Goal: Task Accomplishment & Management: Use online tool/utility

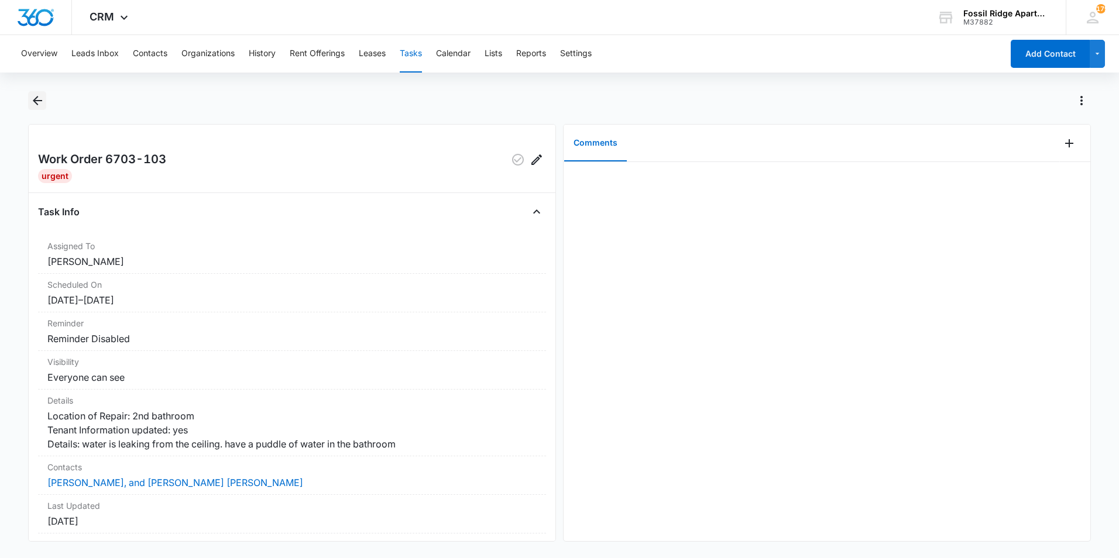
click at [39, 100] on icon "Back" at bounding box center [37, 100] width 9 height 9
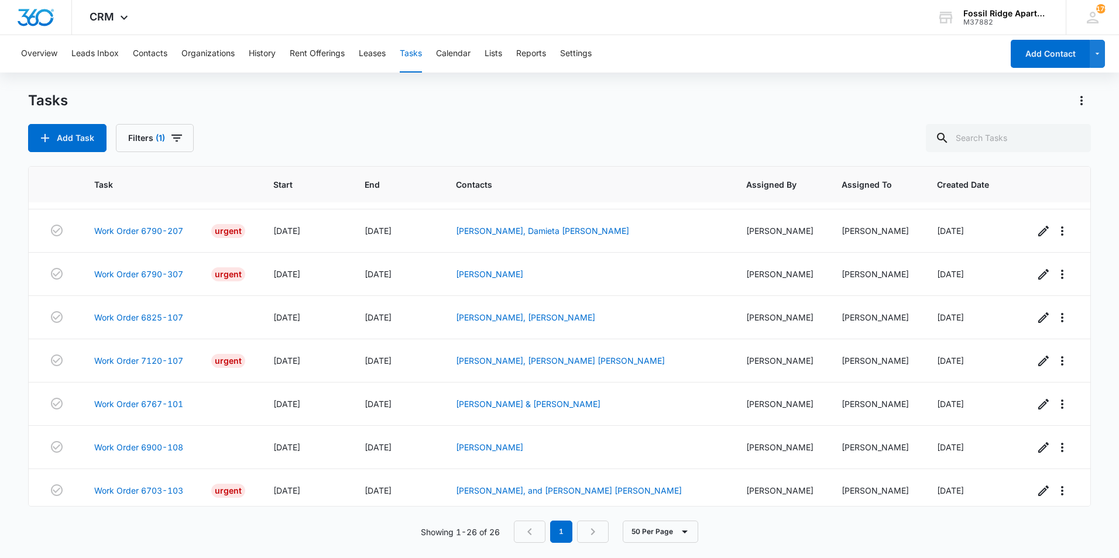
scroll to position [822, 0]
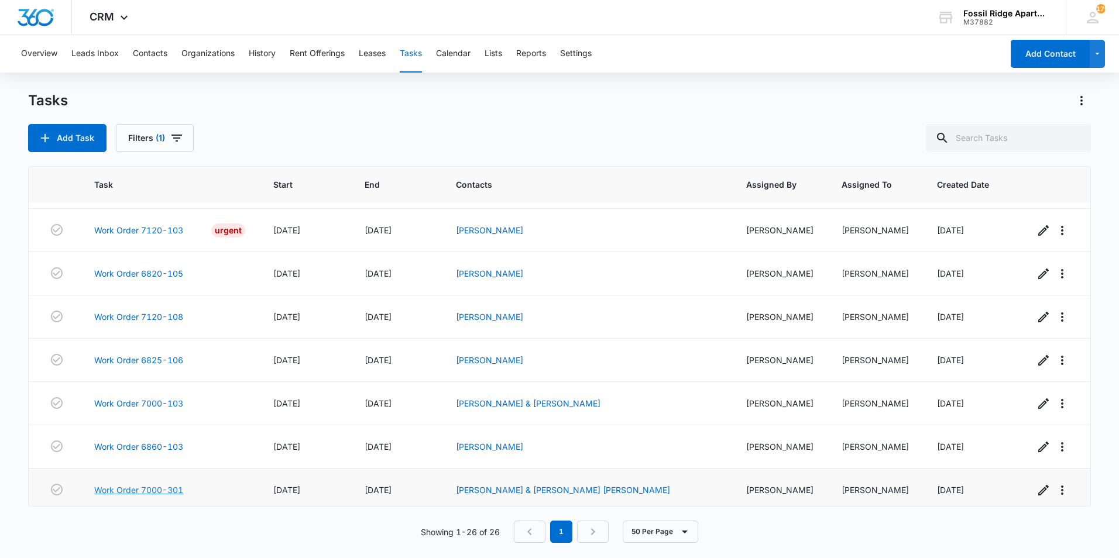
click at [142, 484] on link "Work Order 7000-301" at bounding box center [138, 490] width 89 height 12
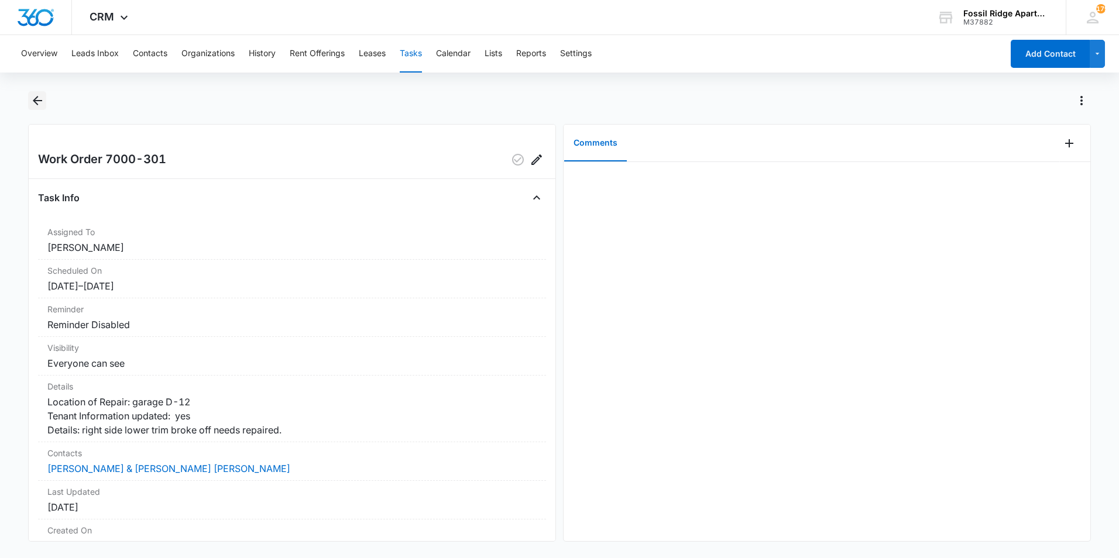
click at [37, 99] on icon "Back" at bounding box center [37, 101] width 14 height 14
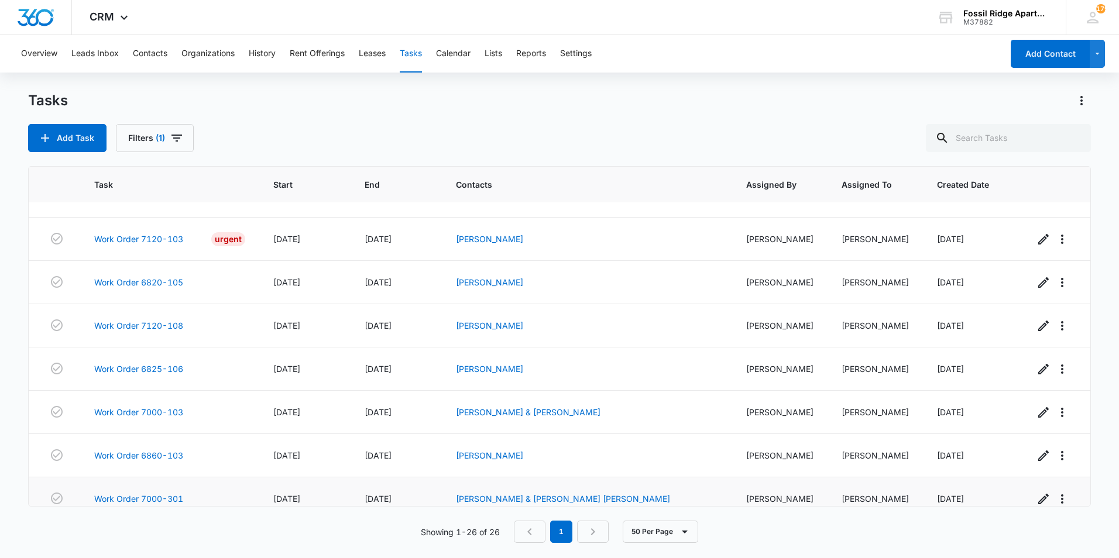
scroll to position [822, 0]
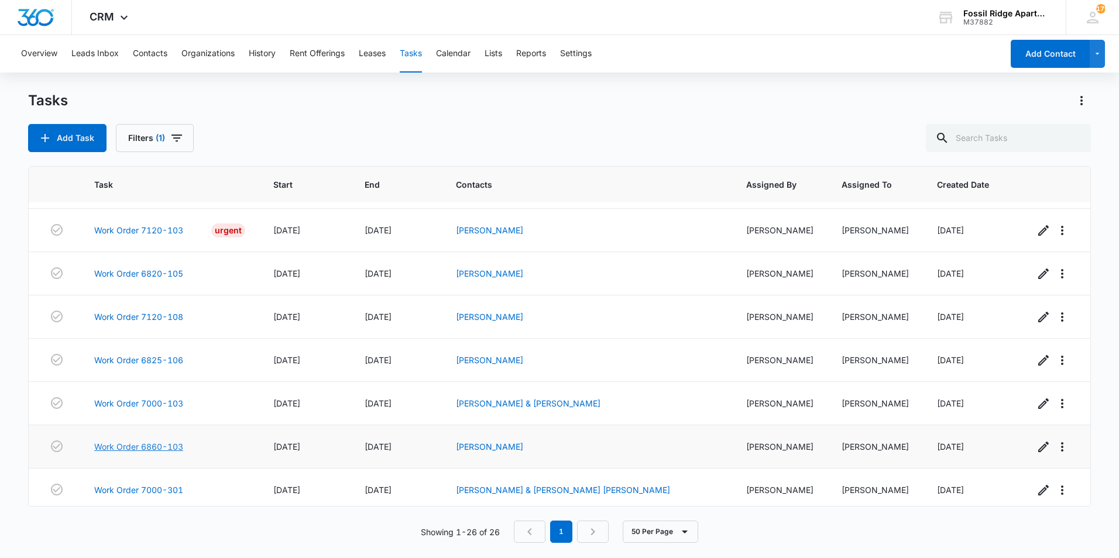
click at [134, 442] on link "Work Order 6860-103" at bounding box center [138, 447] width 89 height 12
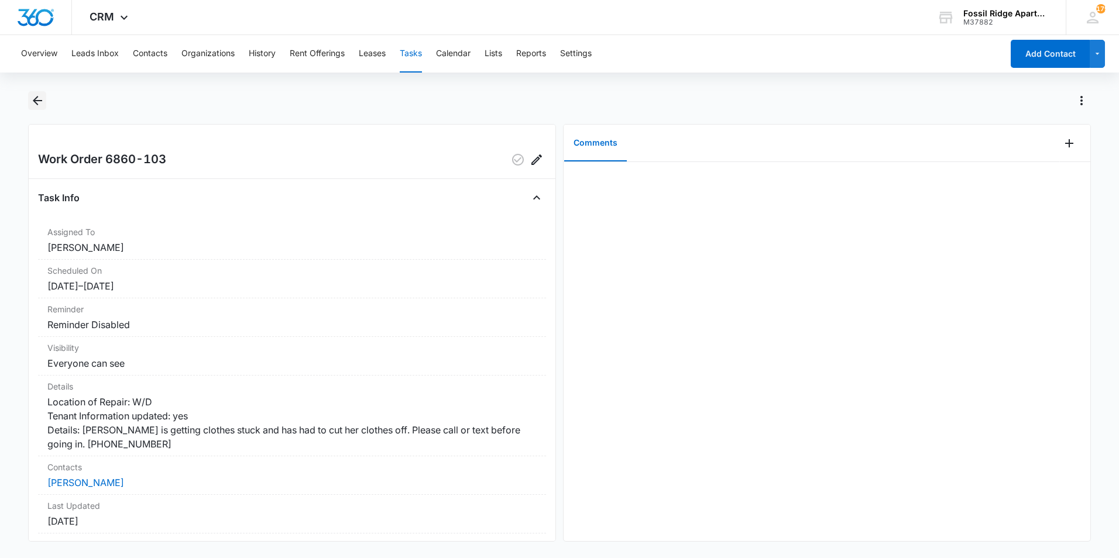
click at [43, 102] on icon "Back" at bounding box center [37, 101] width 14 height 14
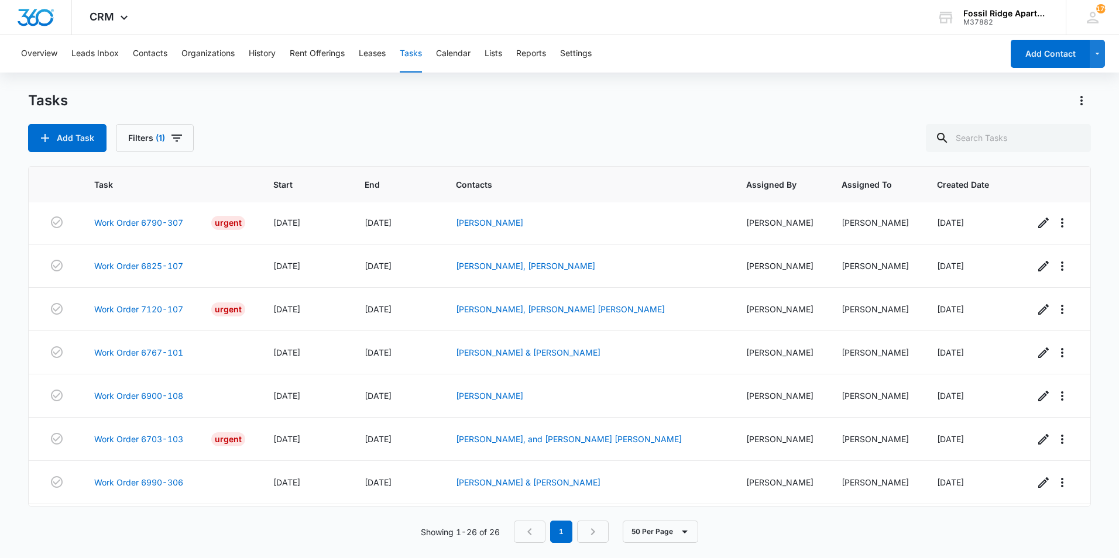
scroll to position [822, 0]
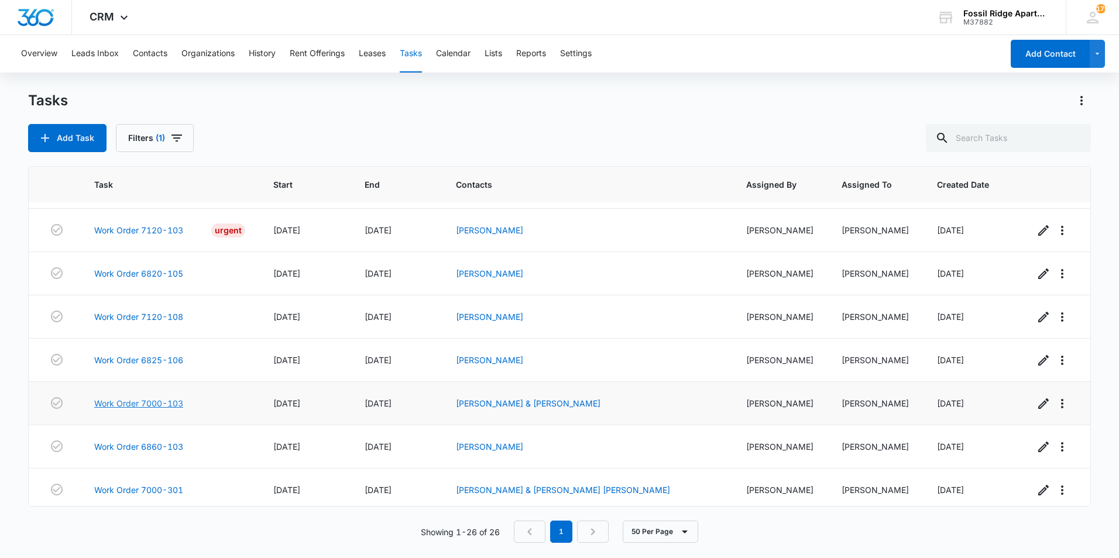
click at [146, 397] on link "Work Order 7000-103" at bounding box center [138, 403] width 89 height 12
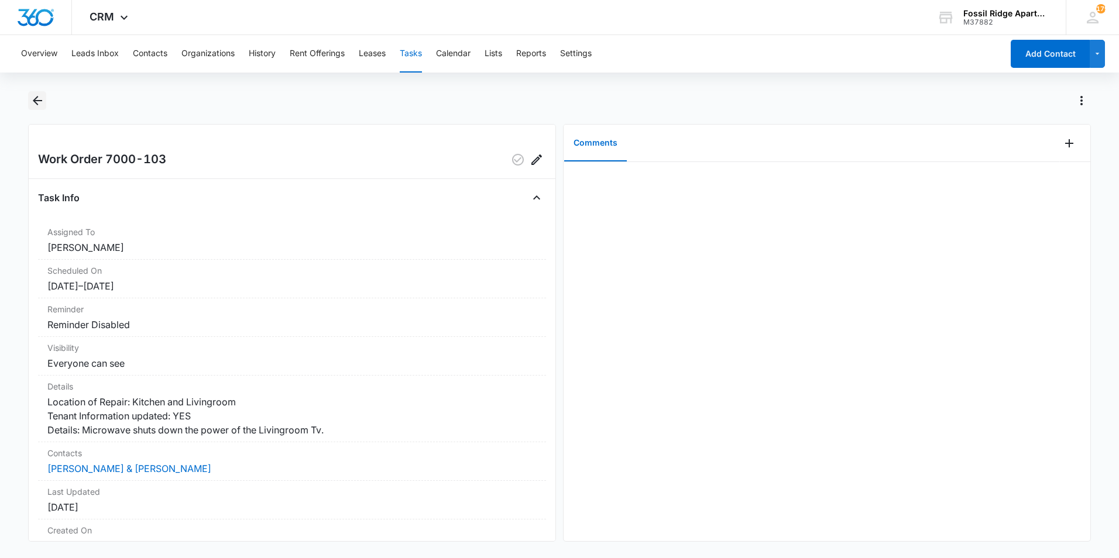
click at [39, 104] on icon "Back" at bounding box center [37, 101] width 14 height 14
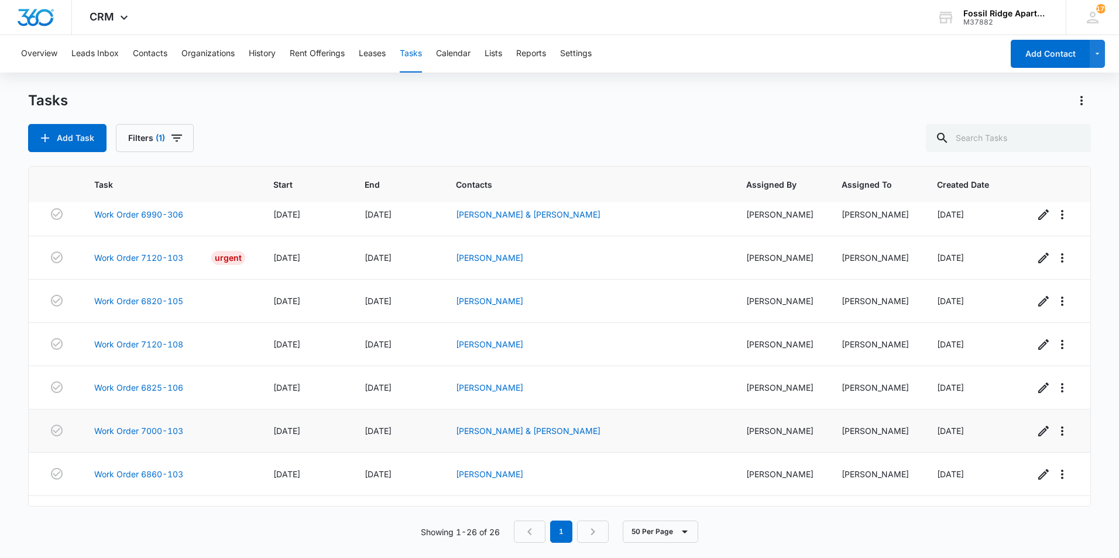
scroll to position [822, 0]
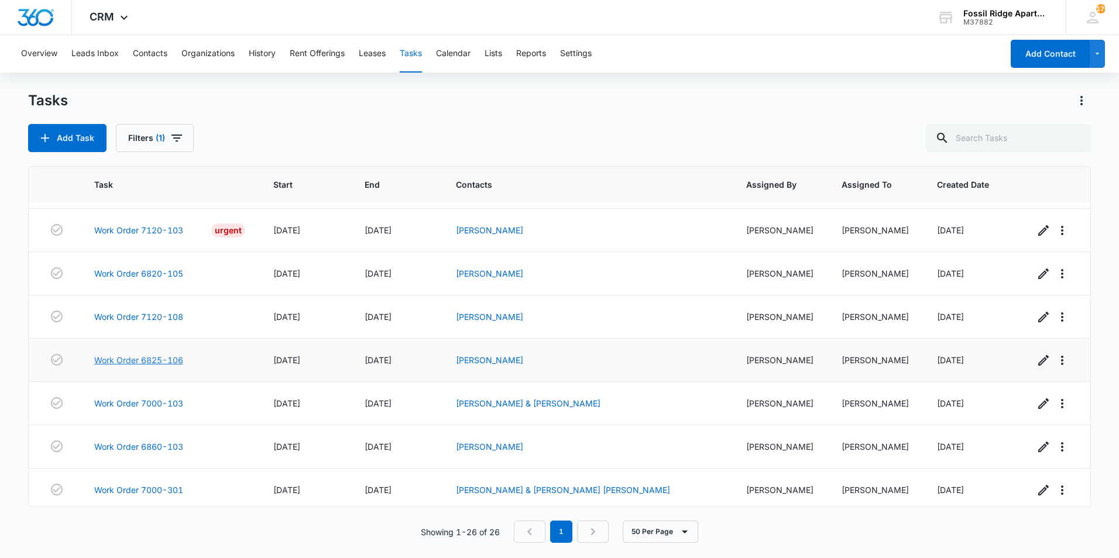
click at [135, 354] on link "Work Order 6825-106" at bounding box center [138, 360] width 89 height 12
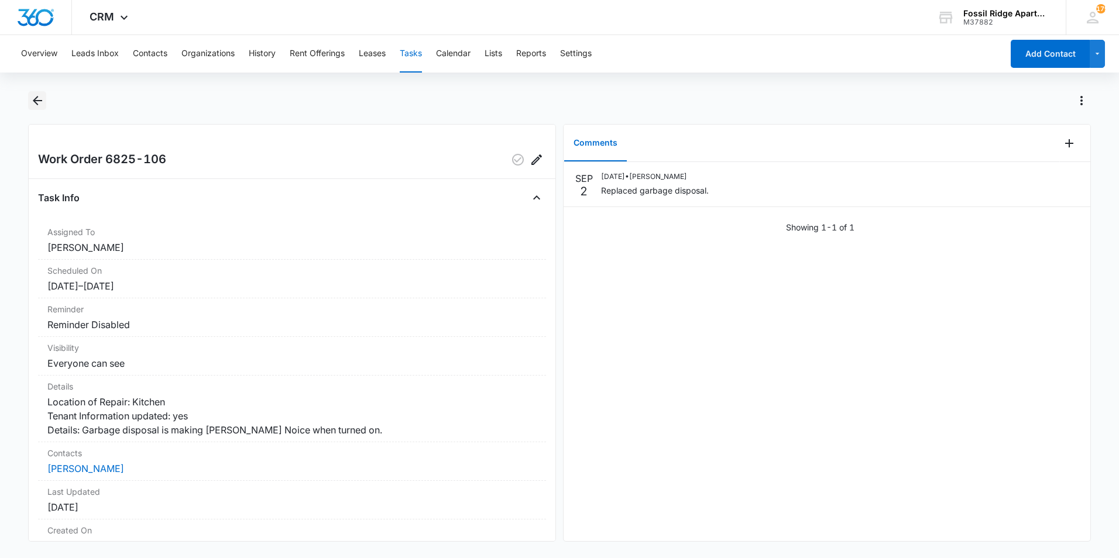
click at [39, 101] on icon "Back" at bounding box center [37, 100] width 9 height 9
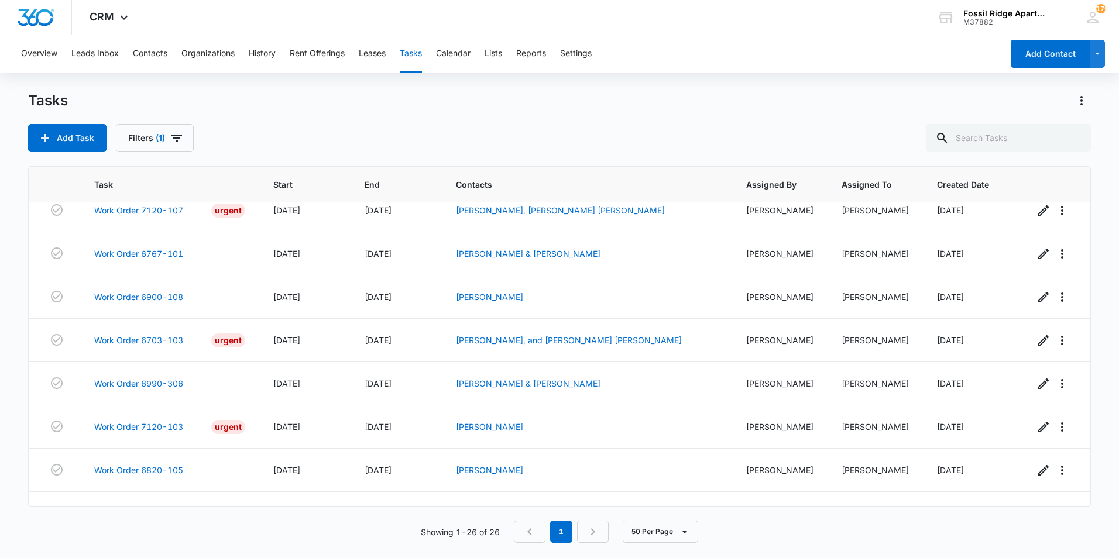
scroll to position [822, 0]
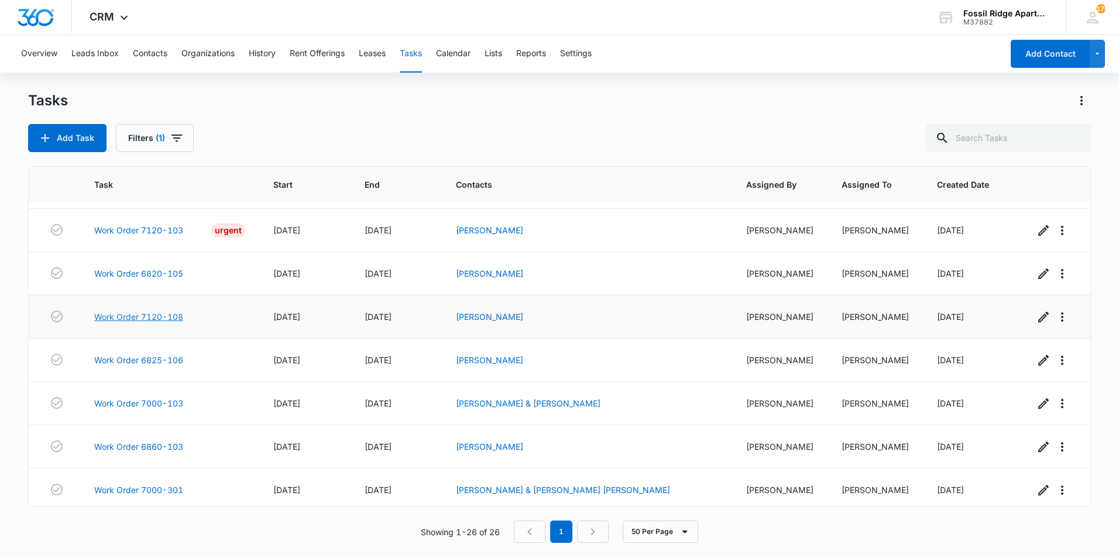
click at [125, 311] on link "Work Order 7120-108" at bounding box center [138, 317] width 89 height 12
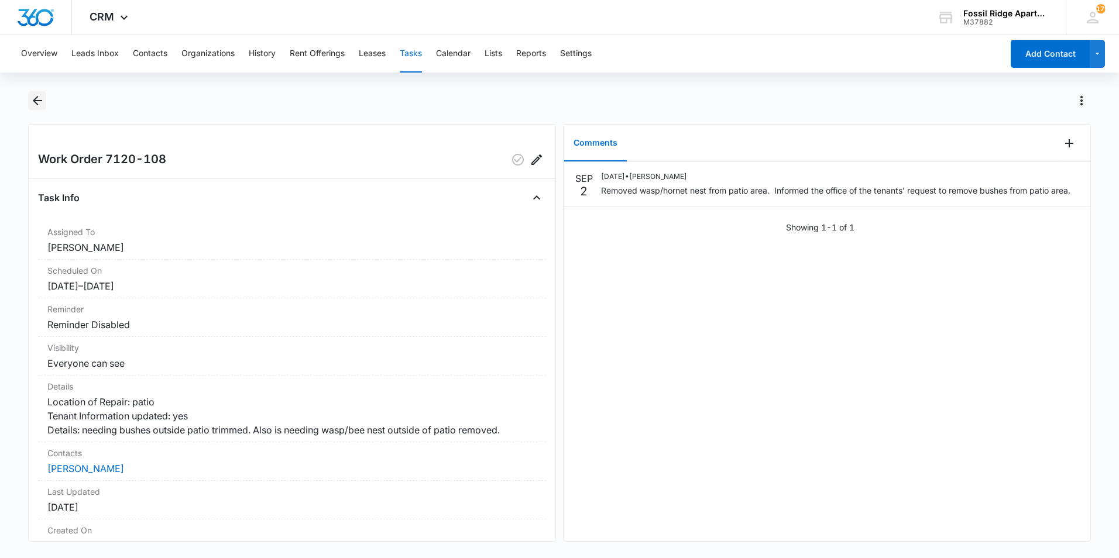
click at [41, 103] on icon "Back" at bounding box center [37, 101] width 14 height 14
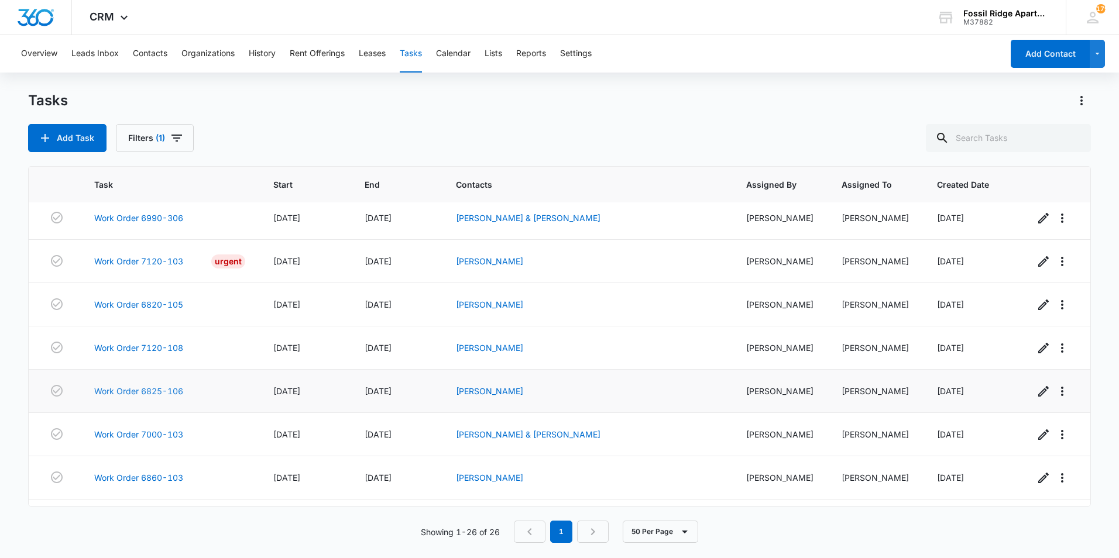
scroll to position [763, 0]
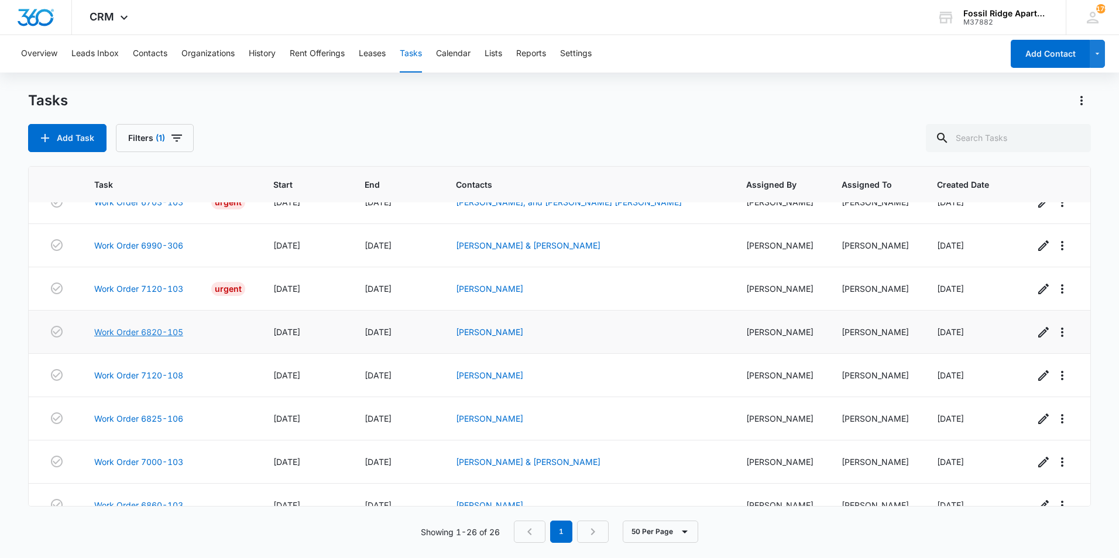
click at [136, 326] on link "Work Order 6820-105" at bounding box center [138, 332] width 89 height 12
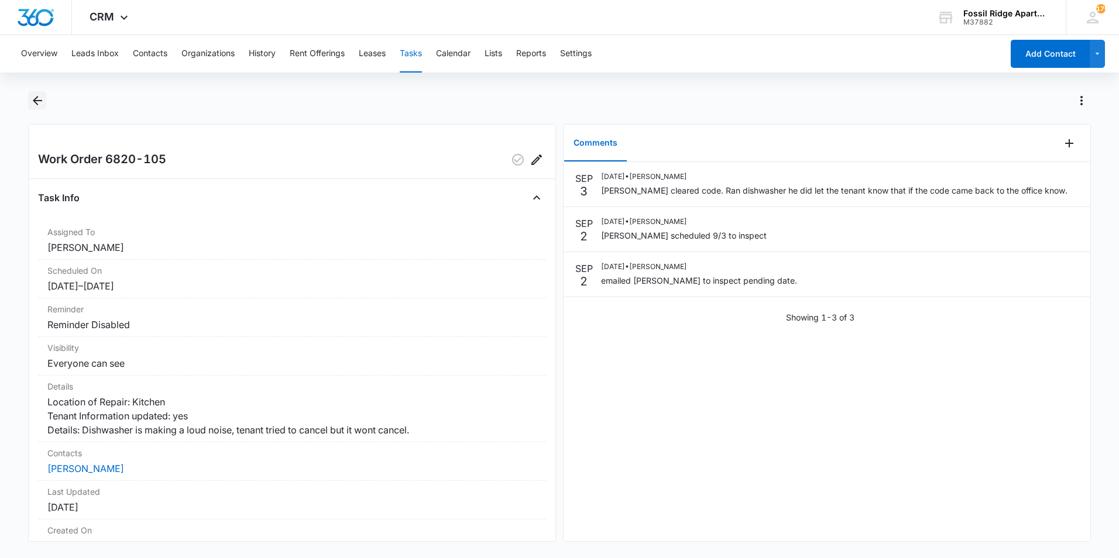
click at [36, 102] on icon "Back" at bounding box center [37, 101] width 14 height 14
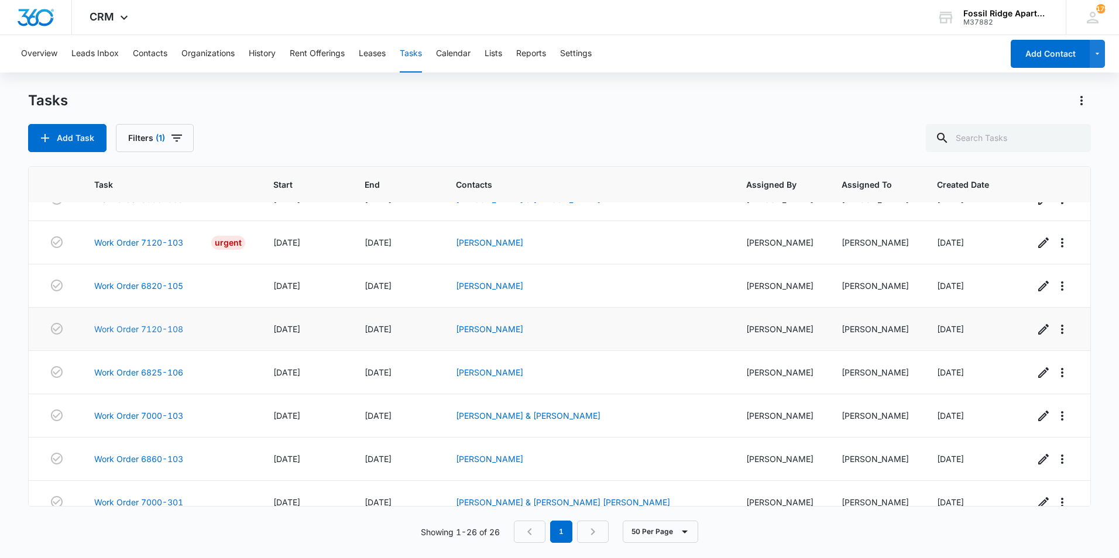
scroll to position [822, 0]
